Goal: Information Seeking & Learning: Understand process/instructions

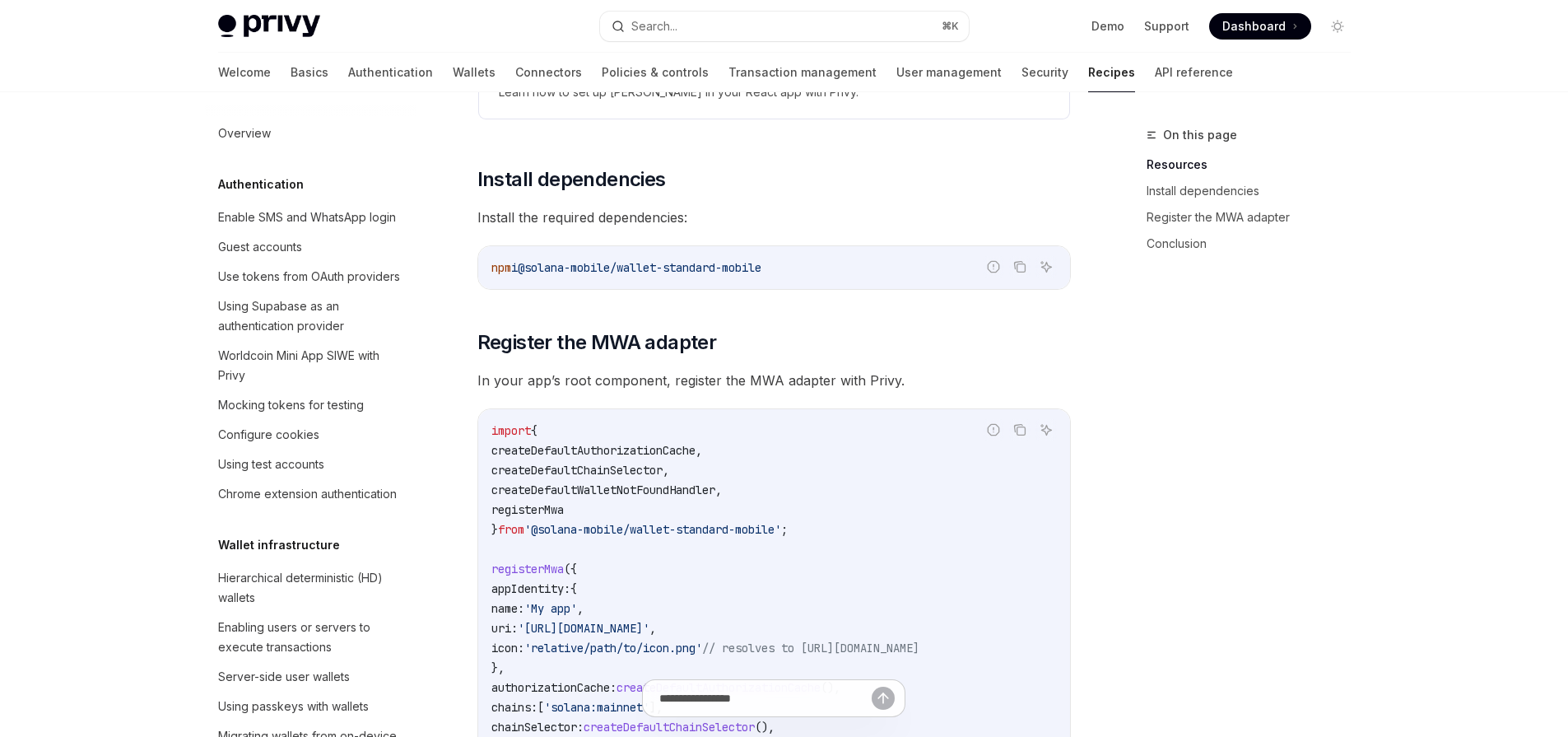
scroll to position [2630, 0]
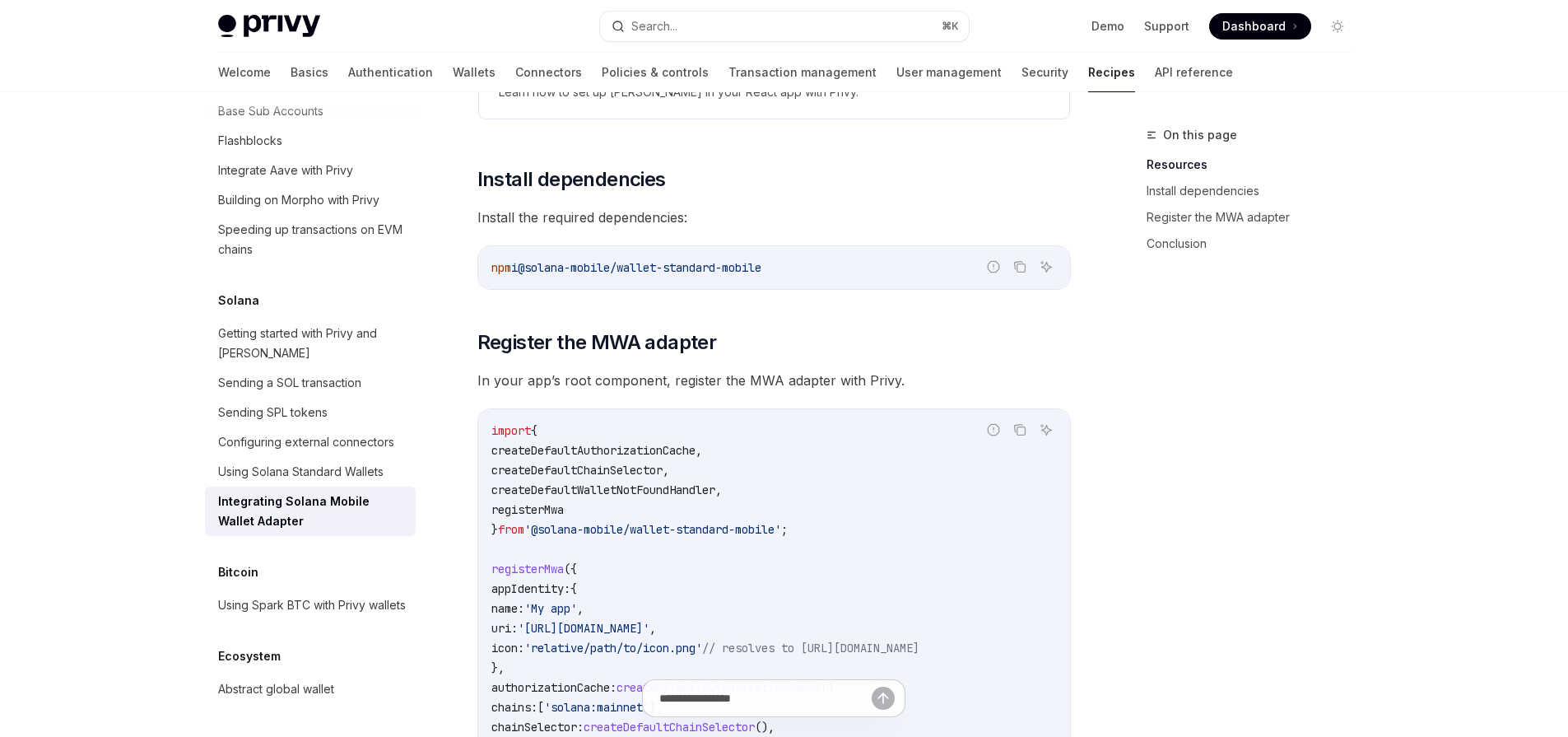
click at [626, 127] on div "**********" at bounding box center [775, 388] width 594 height 853
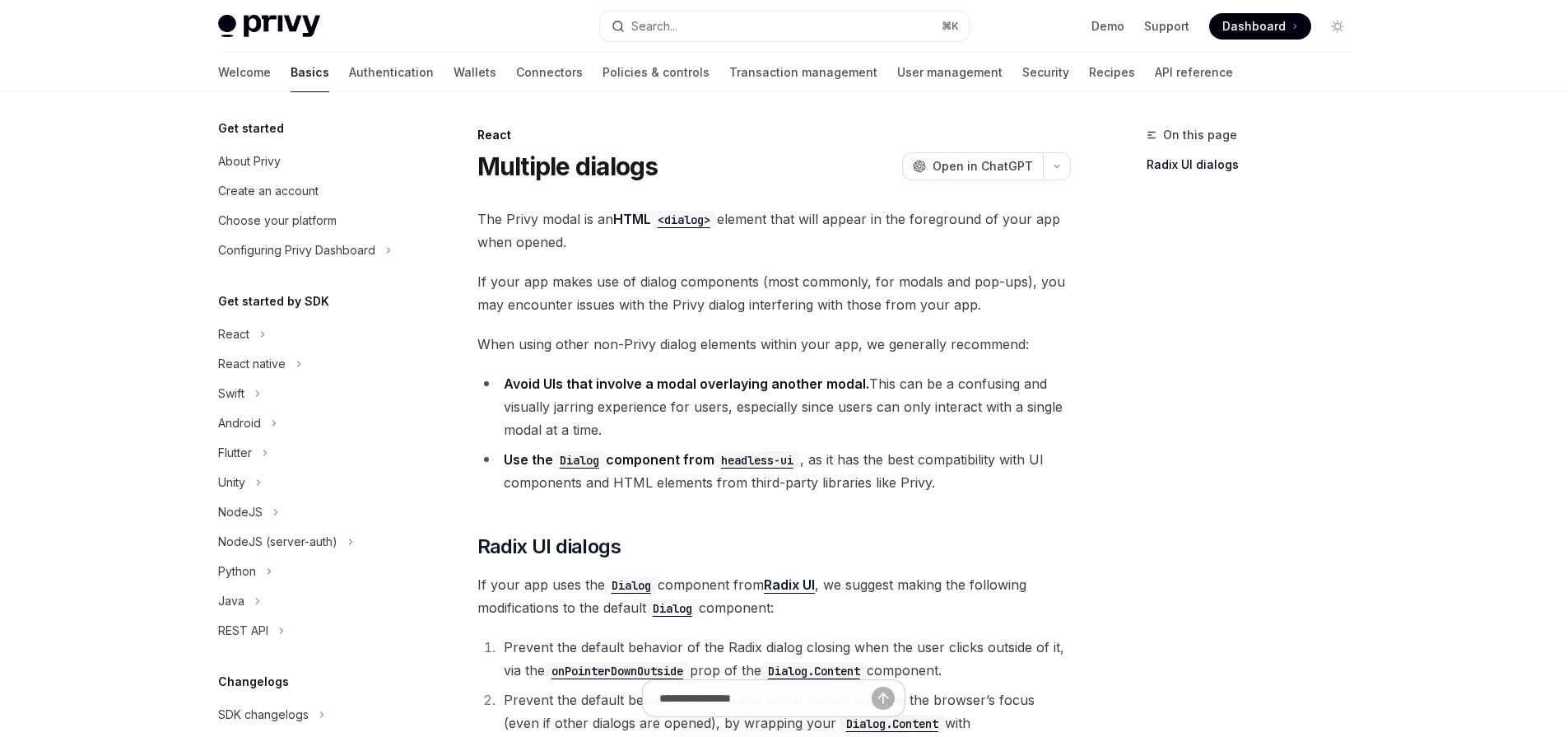
type textarea "*"
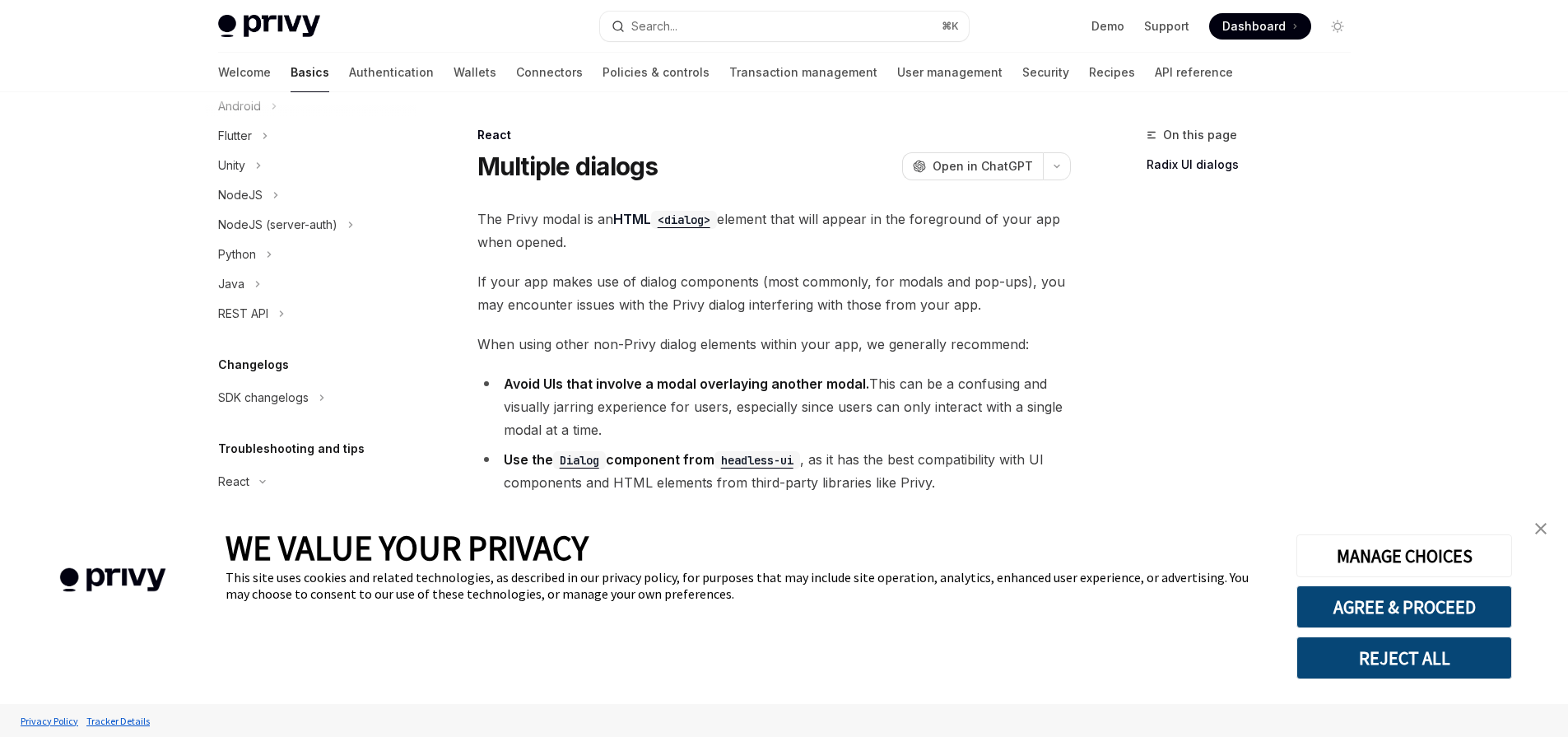
click at [1545, 533] on img "close banner" at bounding box center [1541, 528] width 12 height 12
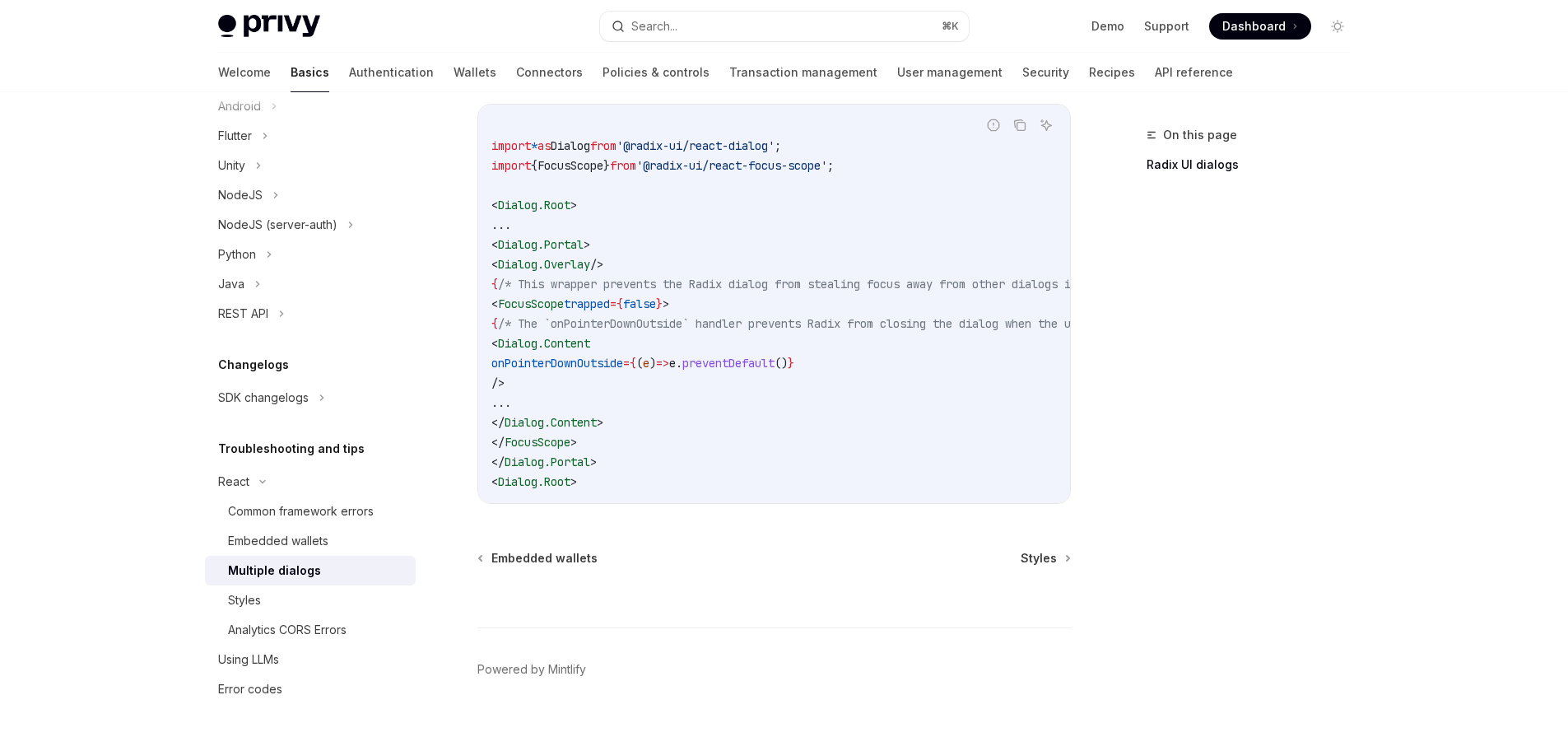
scroll to position [759, 0]
click at [551, 306] on span "FocusScope" at bounding box center [530, 300] width 66 height 15
click at [623, 300] on span "{" at bounding box center [620, 300] width 7 height 15
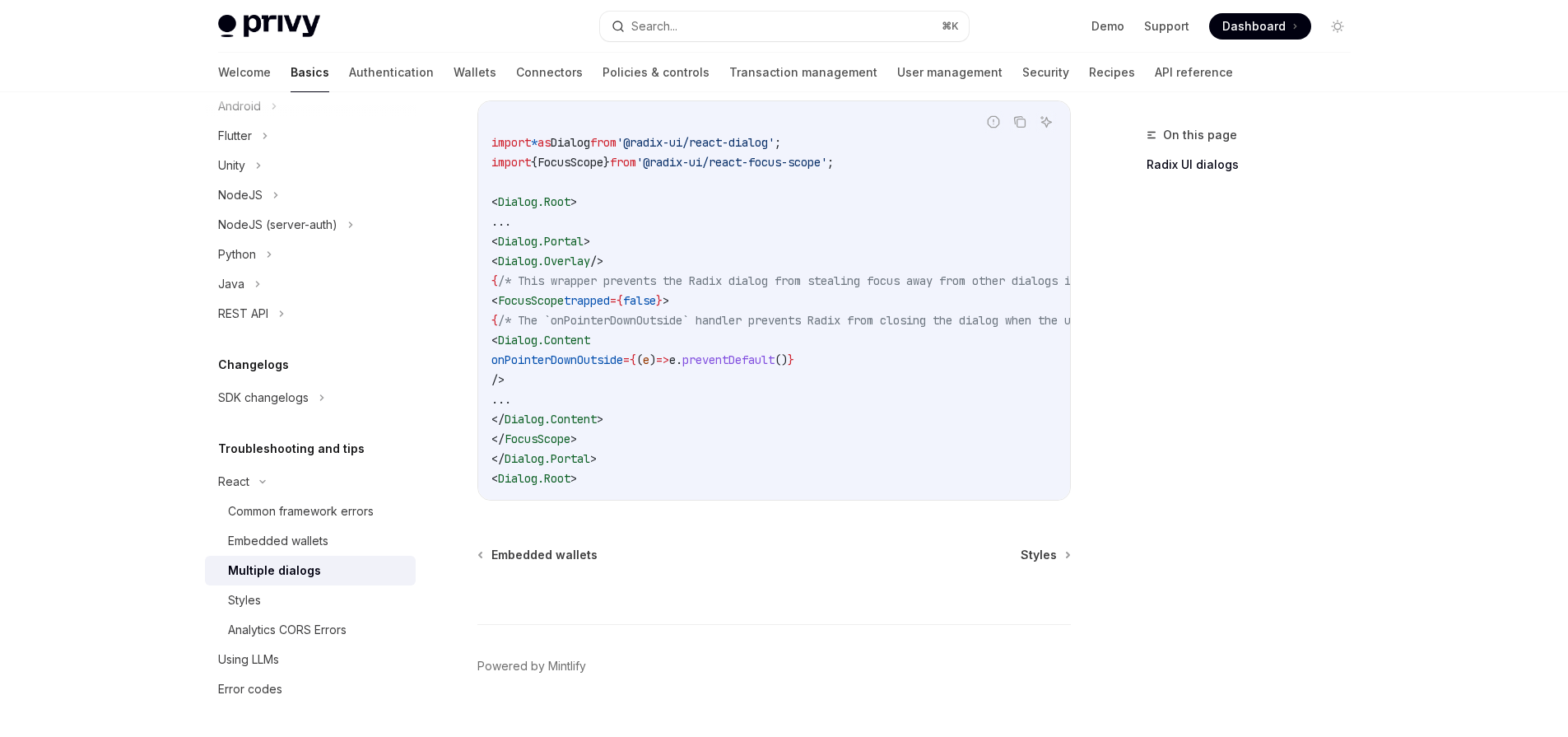
drag, startPoint x: 713, startPoint y: 301, endPoint x: 515, endPoint y: 301, distance: 198.0
click at [515, 301] on code "import * as Dialog from '@radix-ui/react-dialog' ; import { FocusScope } from '…" at bounding box center [877, 301] width 771 height 375
copy span "< FocusScope trapped = { false } >"
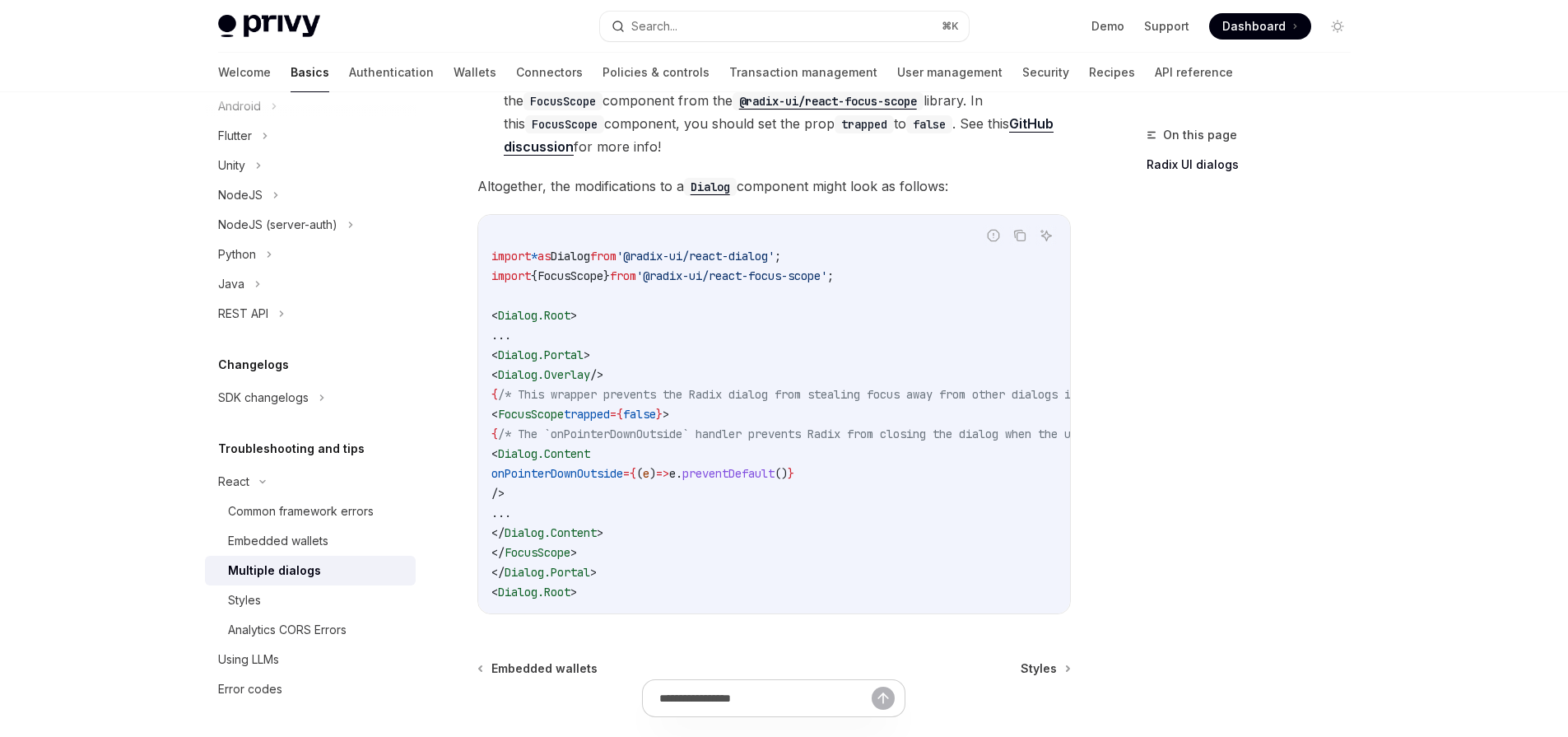
scroll to position [321, 0]
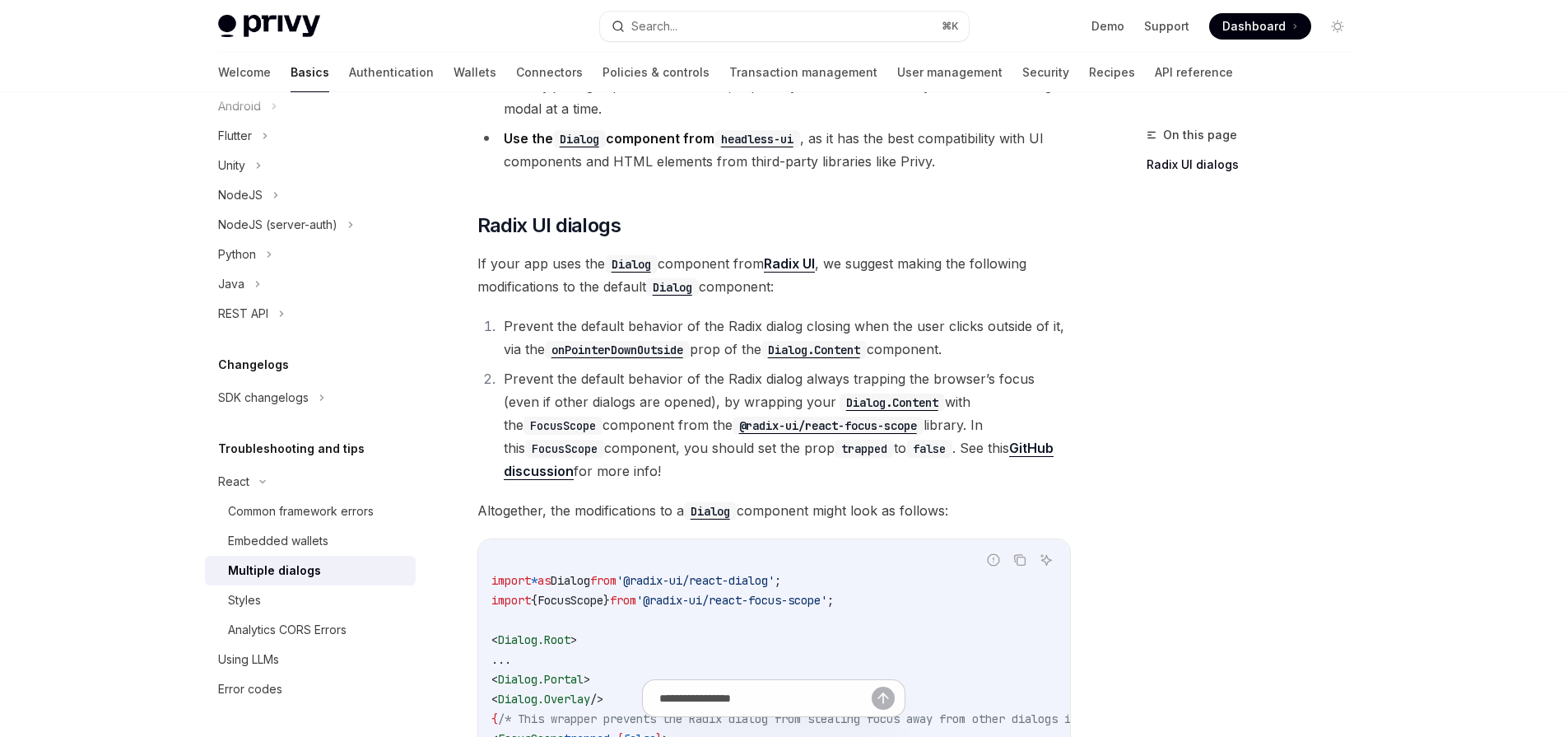
click at [957, 451] on link "GitHub discussion" at bounding box center [779, 460] width 550 height 41
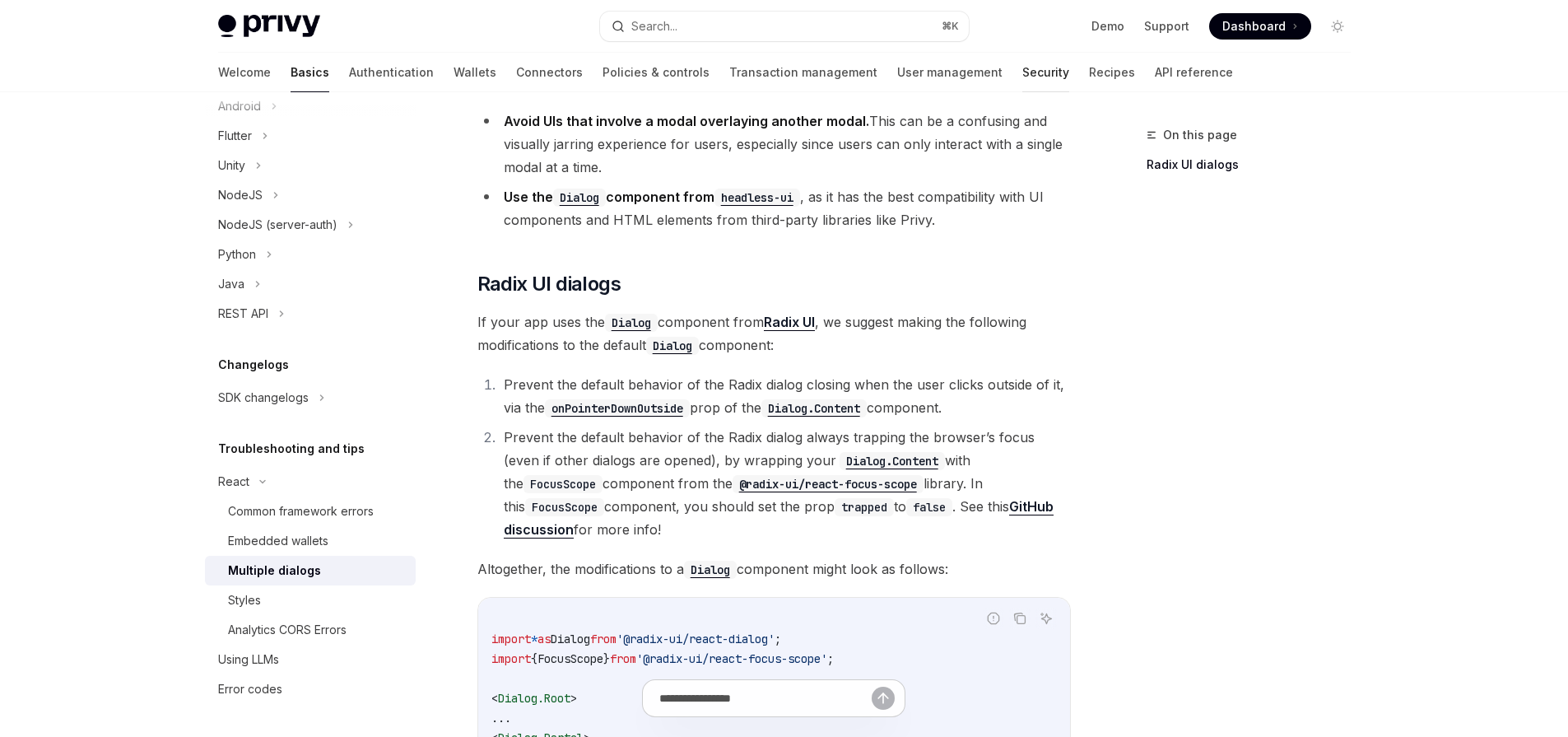
scroll to position [354, 0]
